Goal: Information Seeking & Learning: Learn about a topic

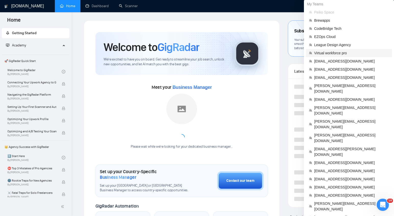
click at [332, 53] on span "Virtual workforce pro" at bounding box center [351, 53] width 75 height 6
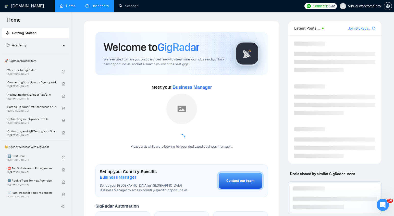
click at [92, 8] on link "Dashboard" at bounding box center [96, 6] width 23 height 4
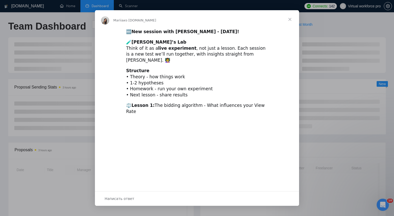
click at [290, 18] on span "Закрыть" at bounding box center [290, 19] width 18 height 18
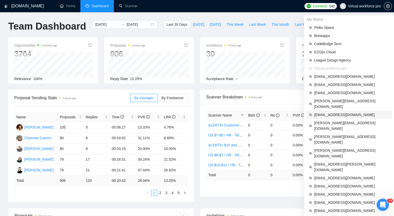
scroll to position [195, 0]
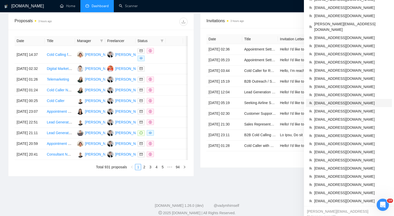
click at [332, 100] on span "[EMAIL_ADDRESS][DOMAIN_NAME]" at bounding box center [351, 103] width 75 height 6
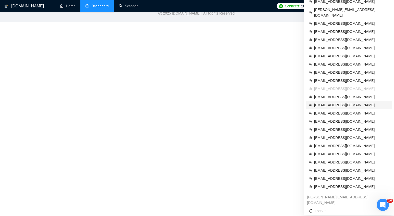
scroll to position [220, 0]
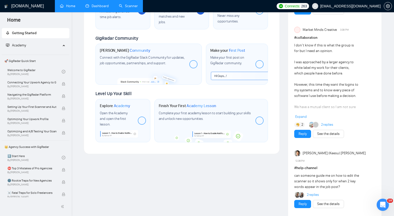
click at [133, 6] on link "Scanner" at bounding box center [128, 6] width 19 height 4
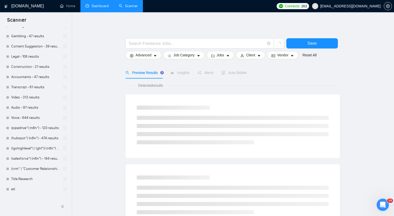
scroll to position [273, 0]
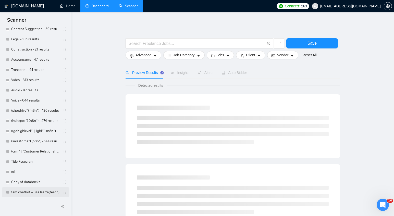
click at [28, 195] on link "tam chatbot + use laziza(teach)" at bounding box center [35, 192] width 48 height 10
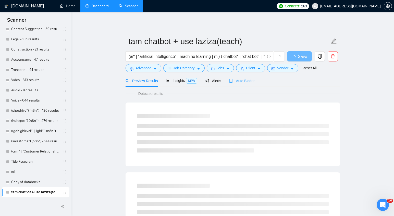
click at [247, 77] on div "Auto Bidder" at bounding box center [241, 81] width 25 height 12
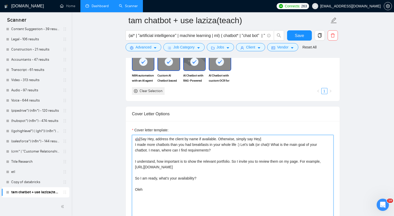
scroll to position [507, 0]
drag, startPoint x: 133, startPoint y: 149, endPoint x: 182, endPoint y: 198, distance: 68.7
click at [182, 198] on textarea "🤖[Say Hey, address the client by name if available. Otherwise, simply say Hey] …" at bounding box center [233, 192] width 202 height 115
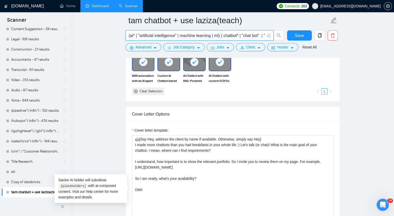
click at [207, 32] on input "(ai* | "artificial intelligence" | machine learning | ml) ( chatbot* | "chat bo…" at bounding box center [197, 35] width 136 height 6
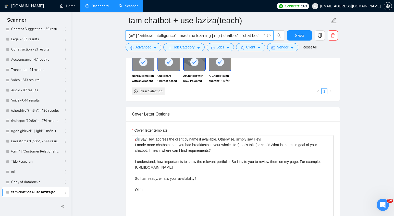
click at [207, 32] on input "(ai* | "artificial intelligence" | machine learning | ml) ( chatbot* | "chat bo…" at bounding box center [197, 35] width 136 height 6
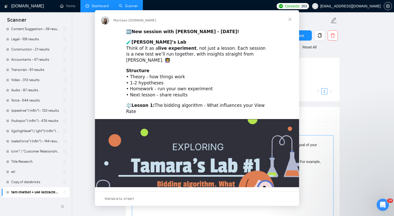
scroll to position [0, 0]
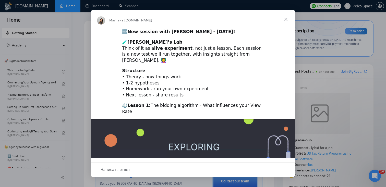
click at [286, 20] on span "Закрыть" at bounding box center [286, 19] width 18 height 18
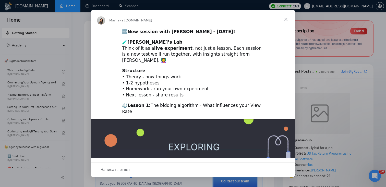
click at [288, 21] on span "Закрыть" at bounding box center [286, 19] width 18 height 18
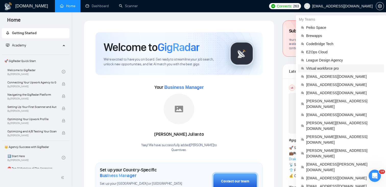
click at [316, 66] on span "Virtual workforce pro" at bounding box center [343, 69] width 75 height 6
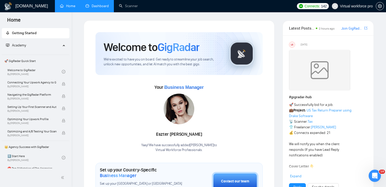
click at [104, 7] on link "Dashboard" at bounding box center [96, 6] width 23 height 4
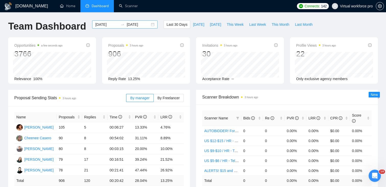
click at [148, 23] on div "2025-08-13 2025-09-12" at bounding box center [124, 24] width 65 height 8
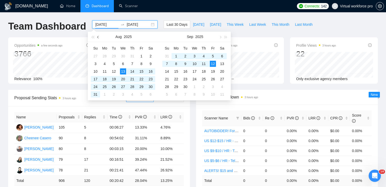
click at [99, 36] on button "button" at bounding box center [98, 37] width 6 height 10
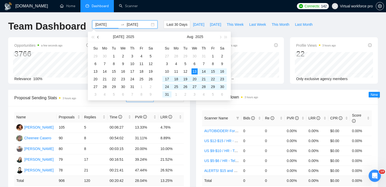
click at [99, 36] on button "button" at bounding box center [98, 37] width 6 height 10
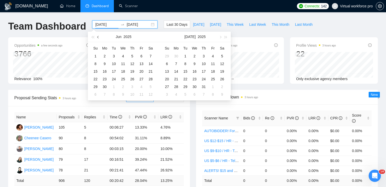
click at [99, 36] on button "button" at bounding box center [98, 37] width 6 height 10
click at [97, 38] on button "button" at bounding box center [98, 37] width 6 height 10
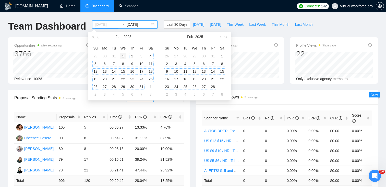
type input "2025-01-01"
click at [124, 54] on div "1" at bounding box center [123, 56] width 6 height 6
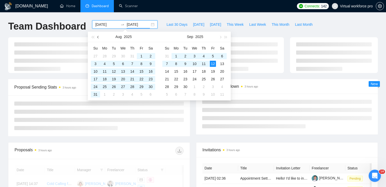
click at [99, 38] on button "button" at bounding box center [98, 37] width 6 height 10
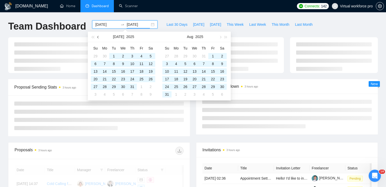
click at [99, 38] on button "button" at bounding box center [98, 37] width 6 height 10
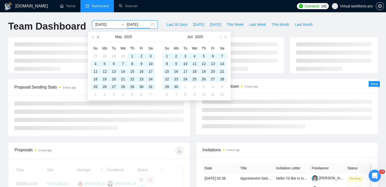
click at [99, 38] on button "button" at bounding box center [98, 37] width 6 height 10
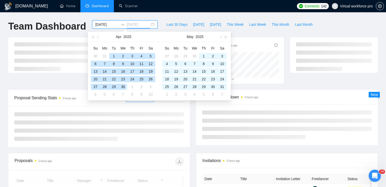
type input "2025-04-30"
click at [121, 88] on div "30" at bounding box center [123, 87] width 6 height 6
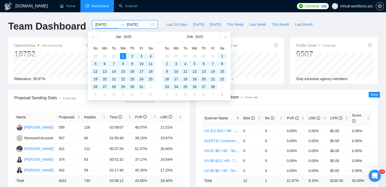
click at [108, 25] on input "2025-01-01" at bounding box center [106, 25] width 23 height 6
click at [96, 40] on button "button" at bounding box center [98, 37] width 6 height 10
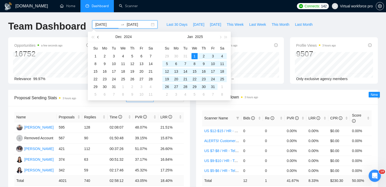
click at [96, 41] on button "button" at bounding box center [98, 37] width 6 height 10
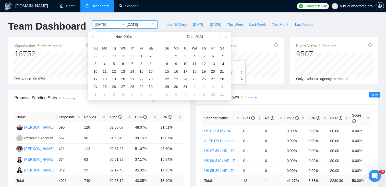
type input "2025-01-01"
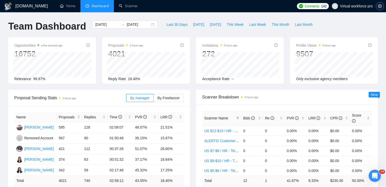
click at [381, 7] on icon "setting" at bounding box center [380, 6] width 4 height 4
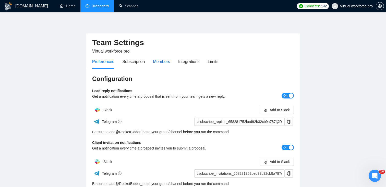
click at [156, 60] on div "Members" at bounding box center [161, 61] width 17 height 6
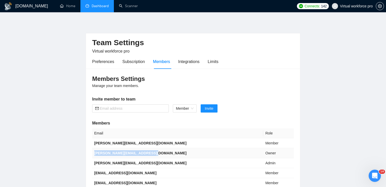
drag, startPoint x: 149, startPoint y: 152, endPoint x: 94, endPoint y: 152, distance: 55.1
click at [94, 152] on b "brian@virtualworkforcepro.com" at bounding box center [140, 153] width 92 height 4
click at [117, 156] on td "brian@virtualworkforcepro.com" at bounding box center [177, 153] width 171 height 10
click at [103, 153] on b "brian@virtualworkforcepro.com" at bounding box center [140, 153] width 92 height 4
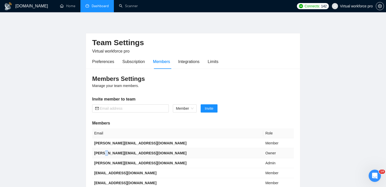
click at [103, 153] on b "brian@virtualworkforcepro.com" at bounding box center [140, 153] width 92 height 4
copy b "brian@virtualworkforcepro.com"
click at [104, 6] on link "Dashboard" at bounding box center [96, 6] width 23 height 4
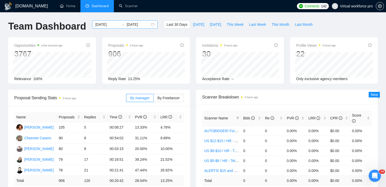
click at [149, 24] on div "2025-08-13 2025-09-12" at bounding box center [124, 24] width 65 height 8
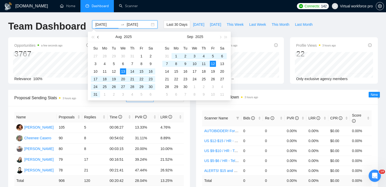
click at [97, 37] on button "button" at bounding box center [98, 37] width 6 height 10
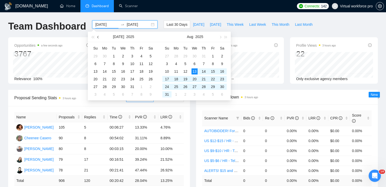
click at [97, 37] on button "button" at bounding box center [98, 37] width 6 height 10
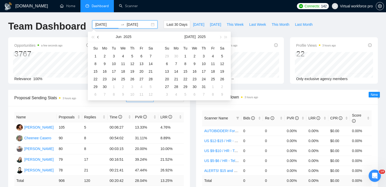
click at [97, 37] on button "button" at bounding box center [98, 37] width 6 height 10
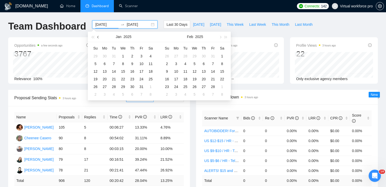
click at [97, 37] on button "button" at bounding box center [98, 37] width 6 height 10
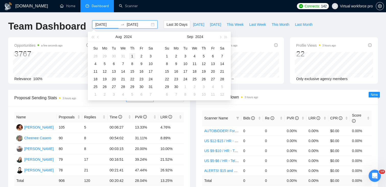
type input "2024-08-01"
click at [132, 54] on div "1" at bounding box center [132, 56] width 6 height 6
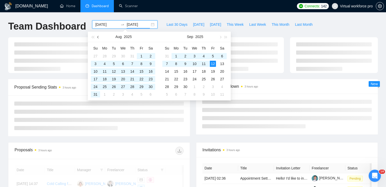
click at [100, 39] on button "button" at bounding box center [98, 37] width 6 height 10
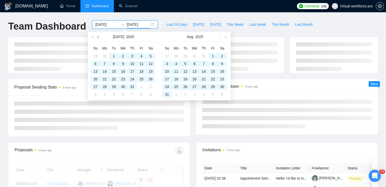
click at [100, 39] on button "button" at bounding box center [98, 37] width 6 height 10
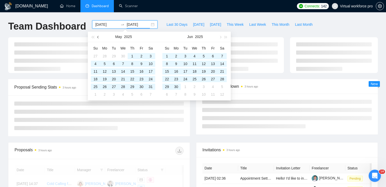
click at [100, 39] on button "button" at bounding box center [98, 37] width 6 height 10
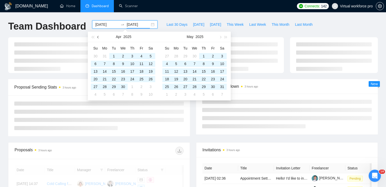
click at [100, 39] on button "button" at bounding box center [98, 37] width 6 height 10
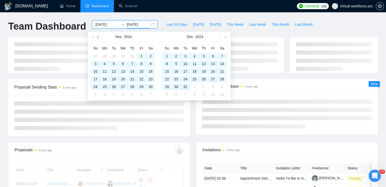
click at [100, 39] on button "button" at bounding box center [98, 37] width 6 height 10
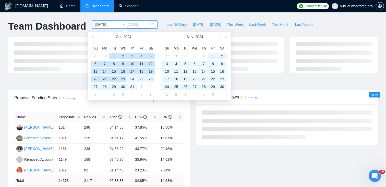
type input "2024-10-31"
click at [132, 84] on div "31" at bounding box center [132, 87] width 6 height 6
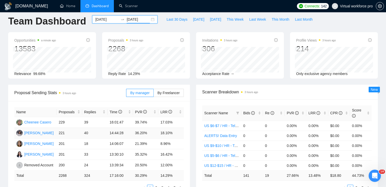
scroll to position [4, 0]
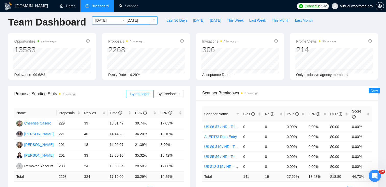
click at [147, 20] on div "2024-08-01 2024-10-31" at bounding box center [124, 20] width 65 height 8
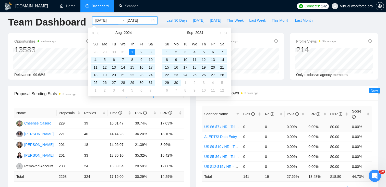
type input "2024-08-01"
click at [260, 113] on div "Bids" at bounding box center [252, 114] width 18 height 6
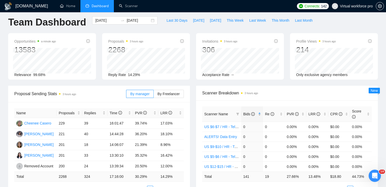
click at [260, 113] on div "Bids" at bounding box center [252, 114] width 18 height 6
click at [230, 127] on link "AUTOBIDDER! For Telemarketing in the US" at bounding box center [255, 127] width 102 height 4
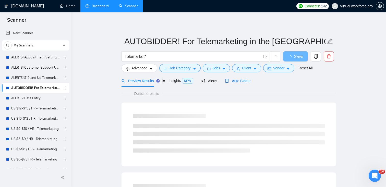
click at [246, 81] on span "Auto Bidder" at bounding box center [237, 81] width 25 height 4
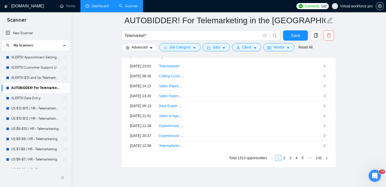
scroll to position [1249, 0]
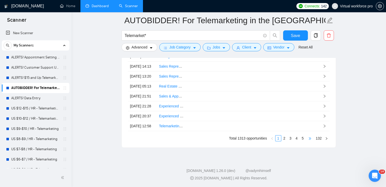
click at [311, 137] on span "•••" at bounding box center [310, 138] width 8 height 6
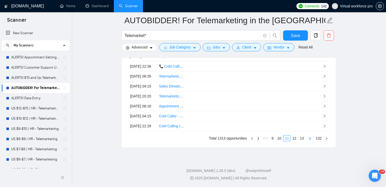
click at [309, 137] on span "•••" at bounding box center [310, 138] width 8 height 6
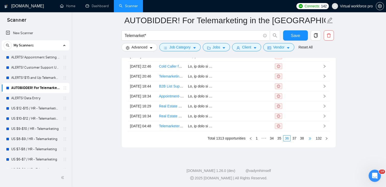
click at [309, 137] on span "•••" at bounding box center [310, 138] width 8 height 6
click at [296, 140] on link "42" at bounding box center [294, 138] width 7 height 6
click at [300, 139] on link "44" at bounding box center [301, 138] width 7 height 6
click at [300, 139] on link "46" at bounding box center [301, 138] width 7 height 6
click at [300, 139] on link "48" at bounding box center [301, 138] width 7 height 6
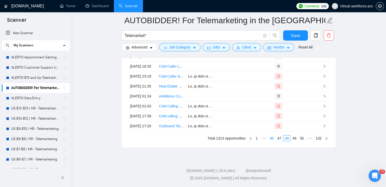
click at [300, 139] on link "50" at bounding box center [301, 138] width 7 height 6
click at [300, 139] on link "52" at bounding box center [301, 138] width 7 height 6
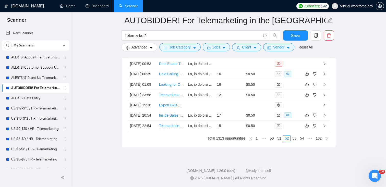
scroll to position [1225, 0]
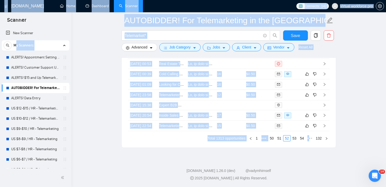
drag, startPoint x: 10, startPoint y: 14, endPoint x: 15, endPoint y: 44, distance: 30.1
click at [15, 44] on div "Scanner New Scanner My Scanners ALERTS! Appointment Setting or Cold Calling ALE…" at bounding box center [35, 99] width 71 height 175
